Goal: Download file/media

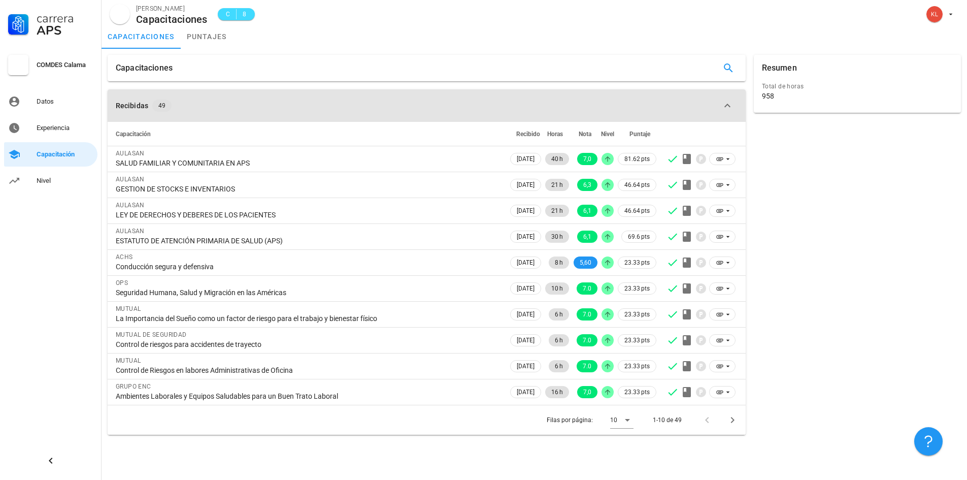
drag, startPoint x: 352, startPoint y: 197, endPoint x: 375, endPoint y: 121, distance: 79.3
click at [375, 121] on button "Recibidas 49" at bounding box center [427, 105] width 638 height 32
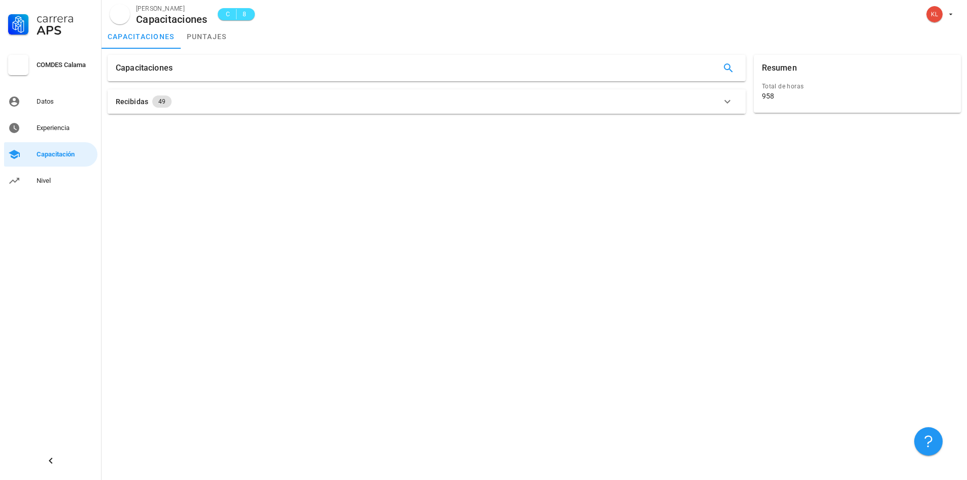
click at [192, 99] on div "Recibidas 49" at bounding box center [421, 101] width 610 height 12
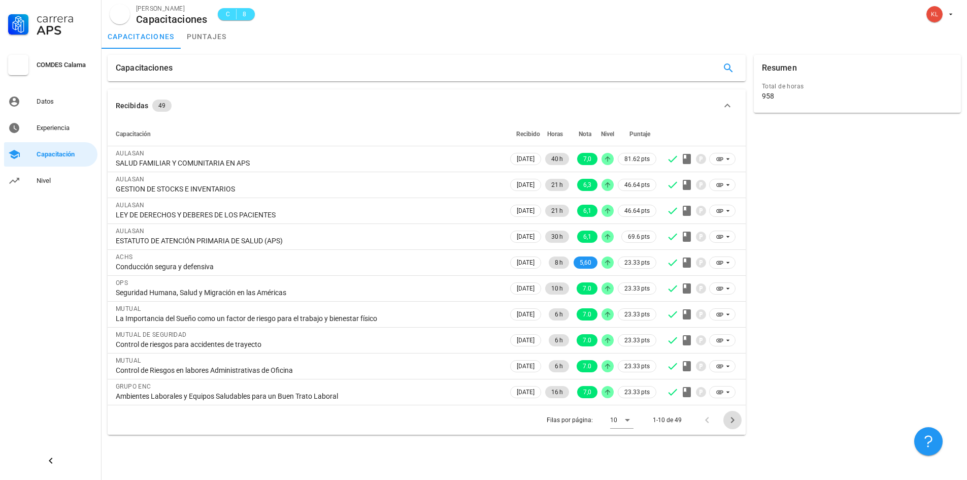
click at [730, 418] on icon "Página siguiente" at bounding box center [732, 420] width 12 height 12
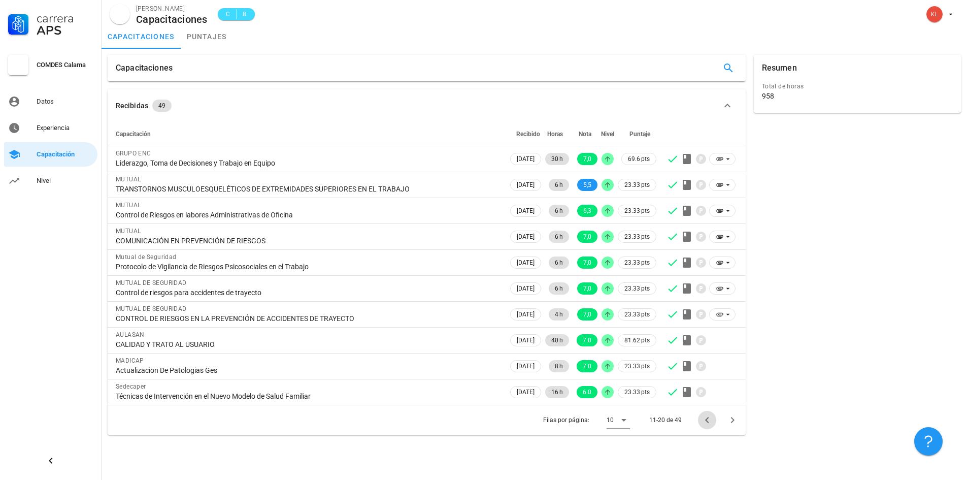
click at [705, 421] on icon "Página anterior" at bounding box center [707, 420] width 12 height 12
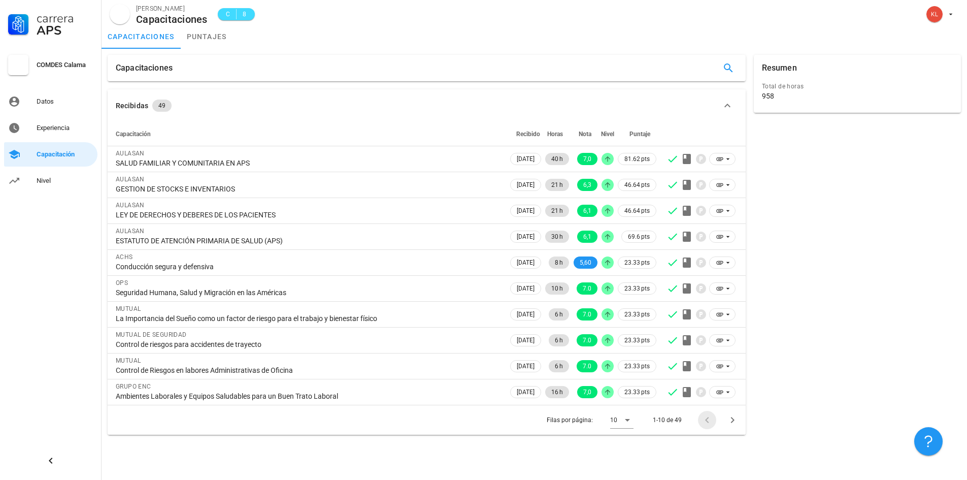
click at [705, 421] on div at bounding box center [709, 420] width 22 height 18
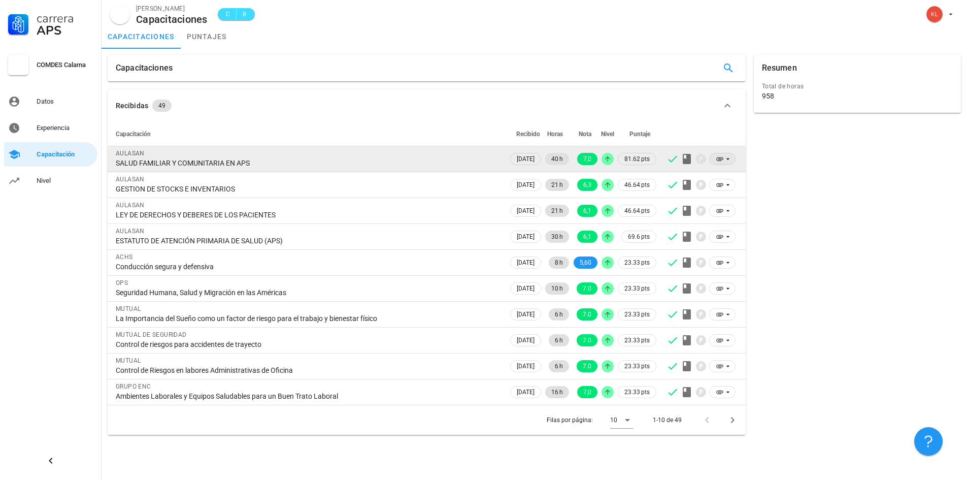
click at [721, 158] on icon at bounding box center [719, 159] width 7 height 4
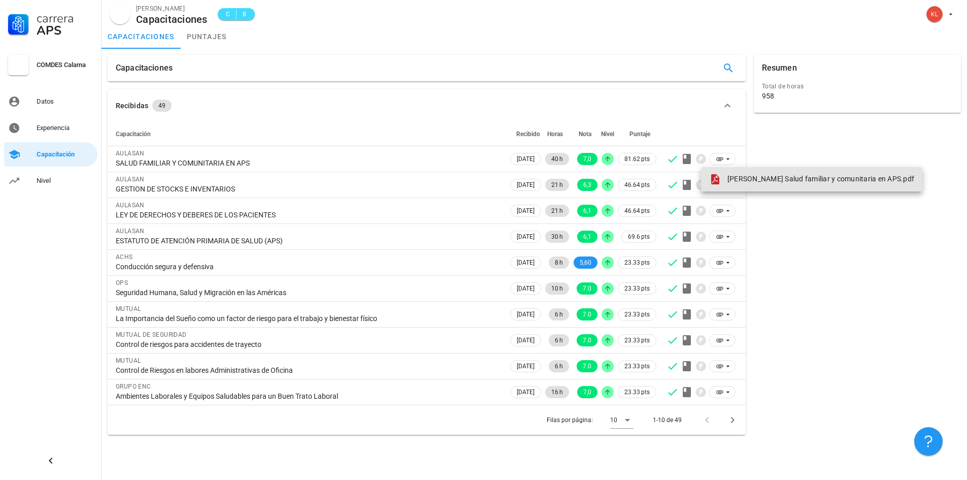
click at [795, 178] on span "[PERSON_NAME] Salud familiar y comunitaria en APS.pdf" at bounding box center [820, 179] width 187 height 8
